Goal: Check status: Check status

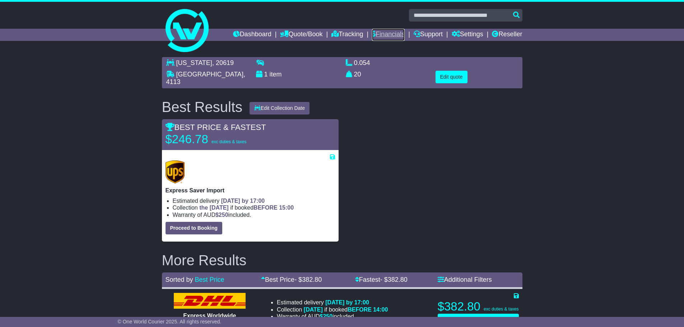
click at [390, 32] on link "Financials" at bounding box center [388, 35] width 33 height 12
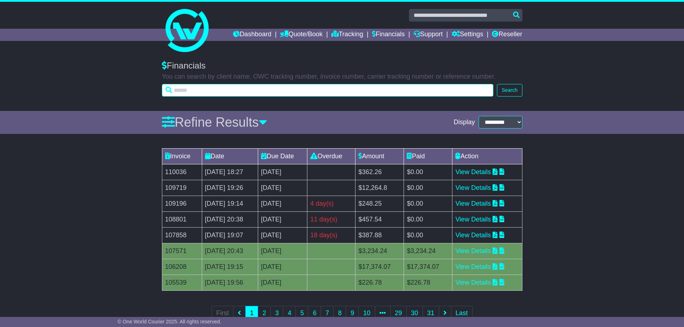
click at [214, 89] on input "text" at bounding box center [328, 90] width 332 height 13
type input "****"
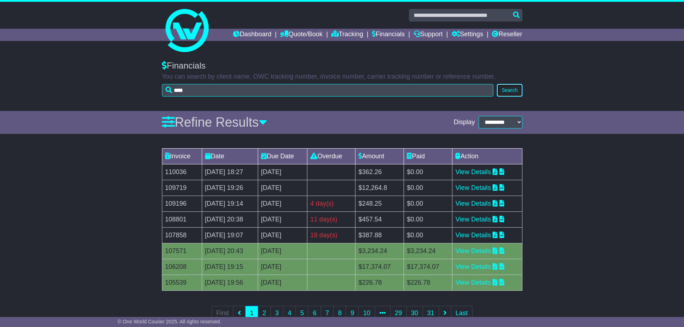
click at [513, 91] on button "Search" at bounding box center [509, 90] width 25 height 13
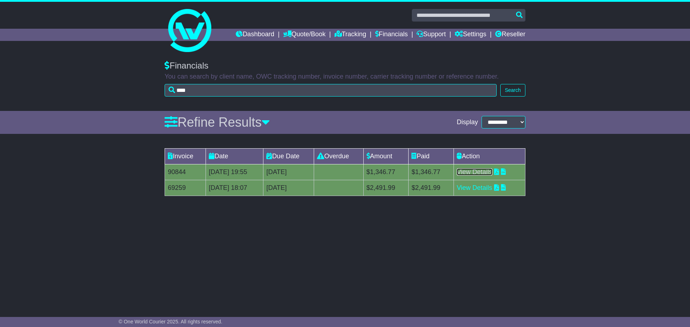
click at [480, 171] on link "View Details" at bounding box center [475, 171] width 36 height 7
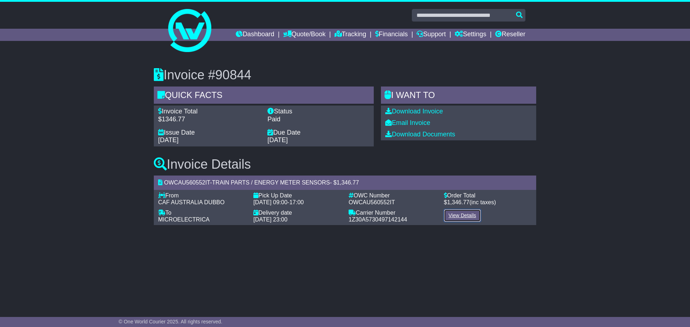
click at [463, 218] on link "View Details" at bounding box center [462, 215] width 37 height 13
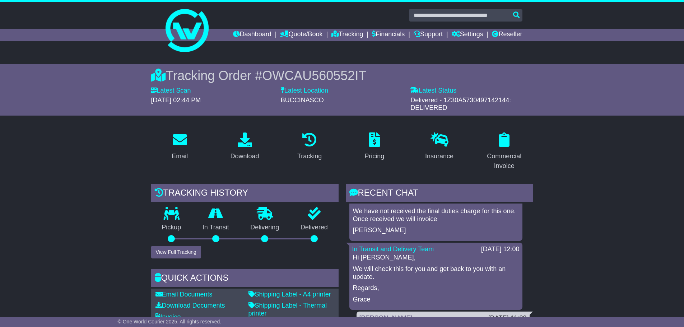
scroll to position [1006, 0]
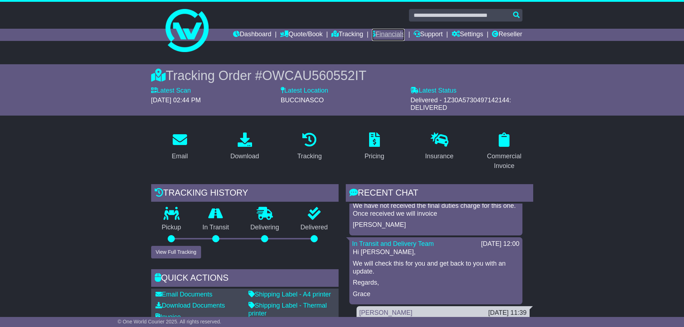
click at [382, 32] on link "Financials" at bounding box center [388, 35] width 33 height 12
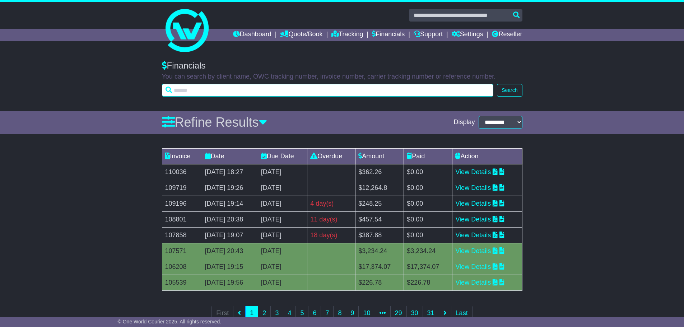
click at [191, 89] on input "text" at bounding box center [328, 90] width 332 height 13
type input "****"
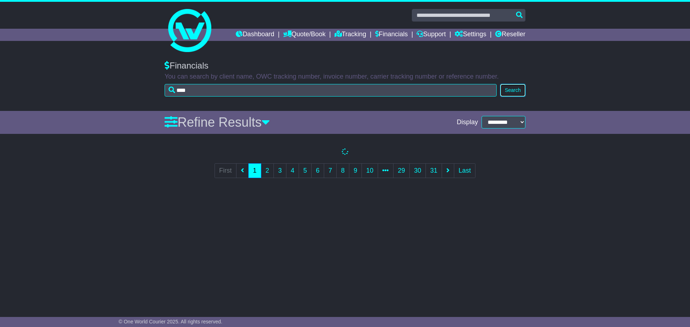
click at [510, 91] on button "Search" at bounding box center [512, 90] width 25 height 13
